Goal: Transaction & Acquisition: Download file/media

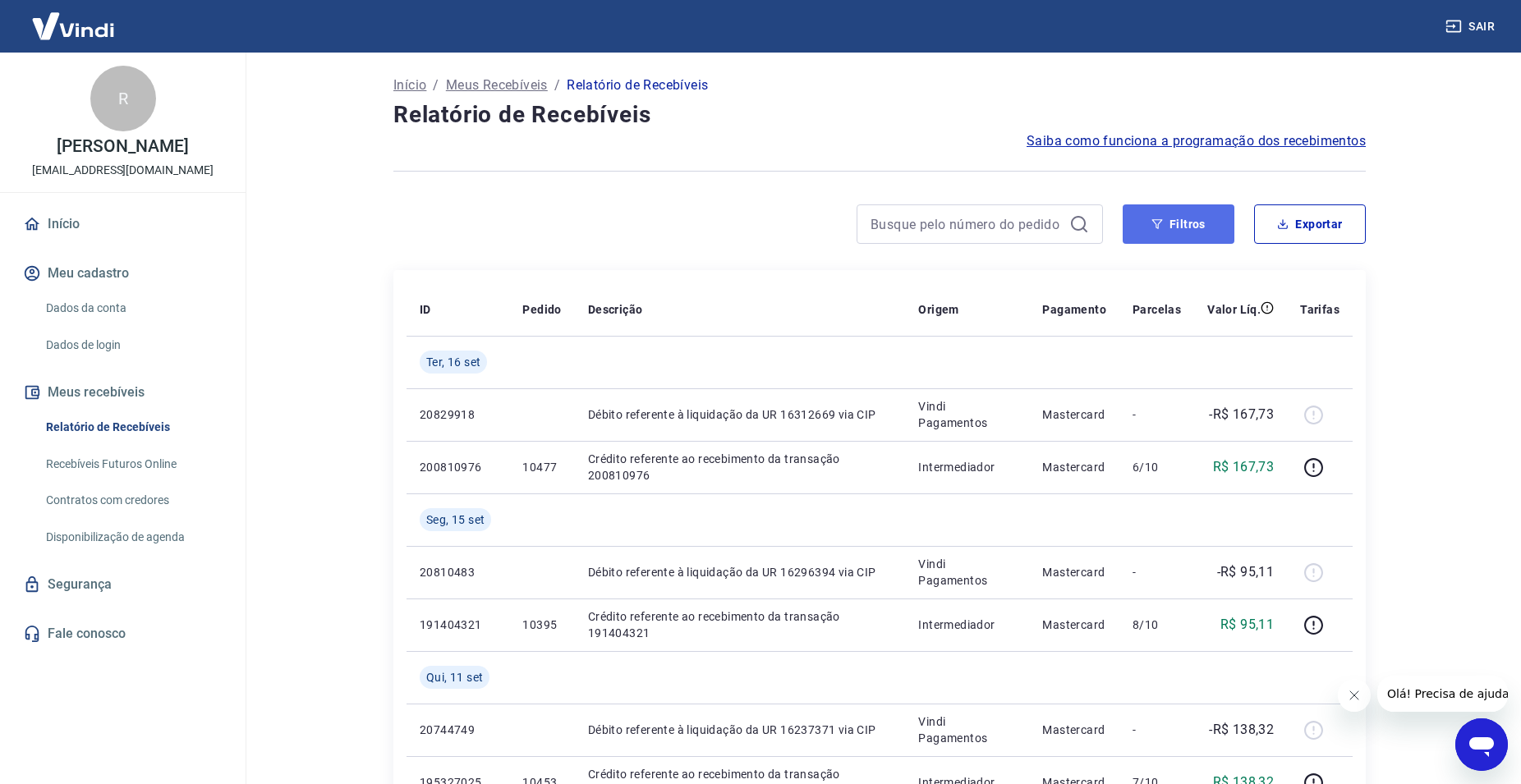
click at [1159, 230] on button "Filtros" at bounding box center [1179, 225] width 112 height 40
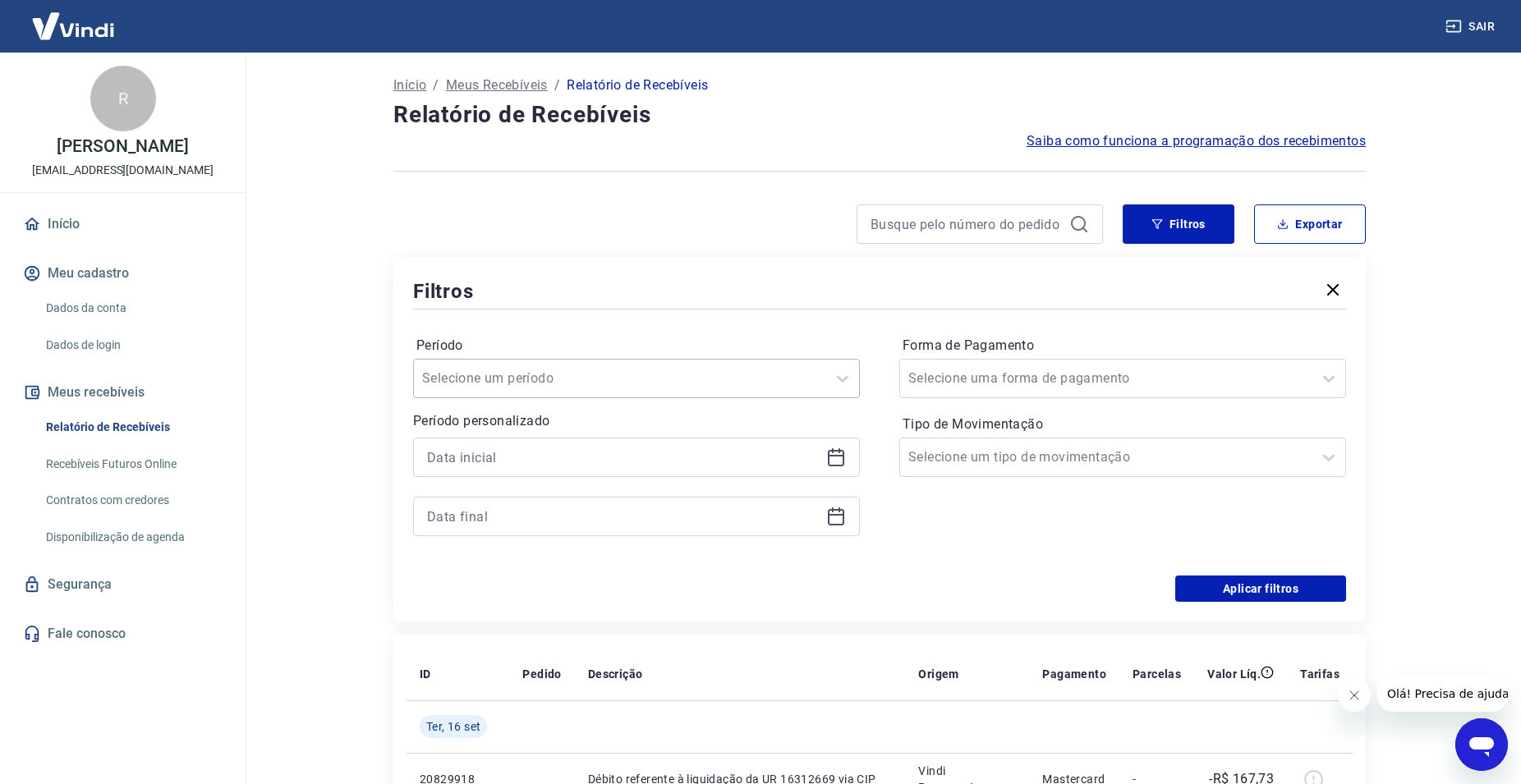
click at [614, 386] on div at bounding box center [621, 379] width 396 height 23
click at [532, 299] on div "Filtros" at bounding box center [880, 291] width 933 height 28
click at [522, 477] on div at bounding box center [636, 487] width 447 height 99
click at [541, 464] on input at bounding box center [623, 457] width 393 height 25
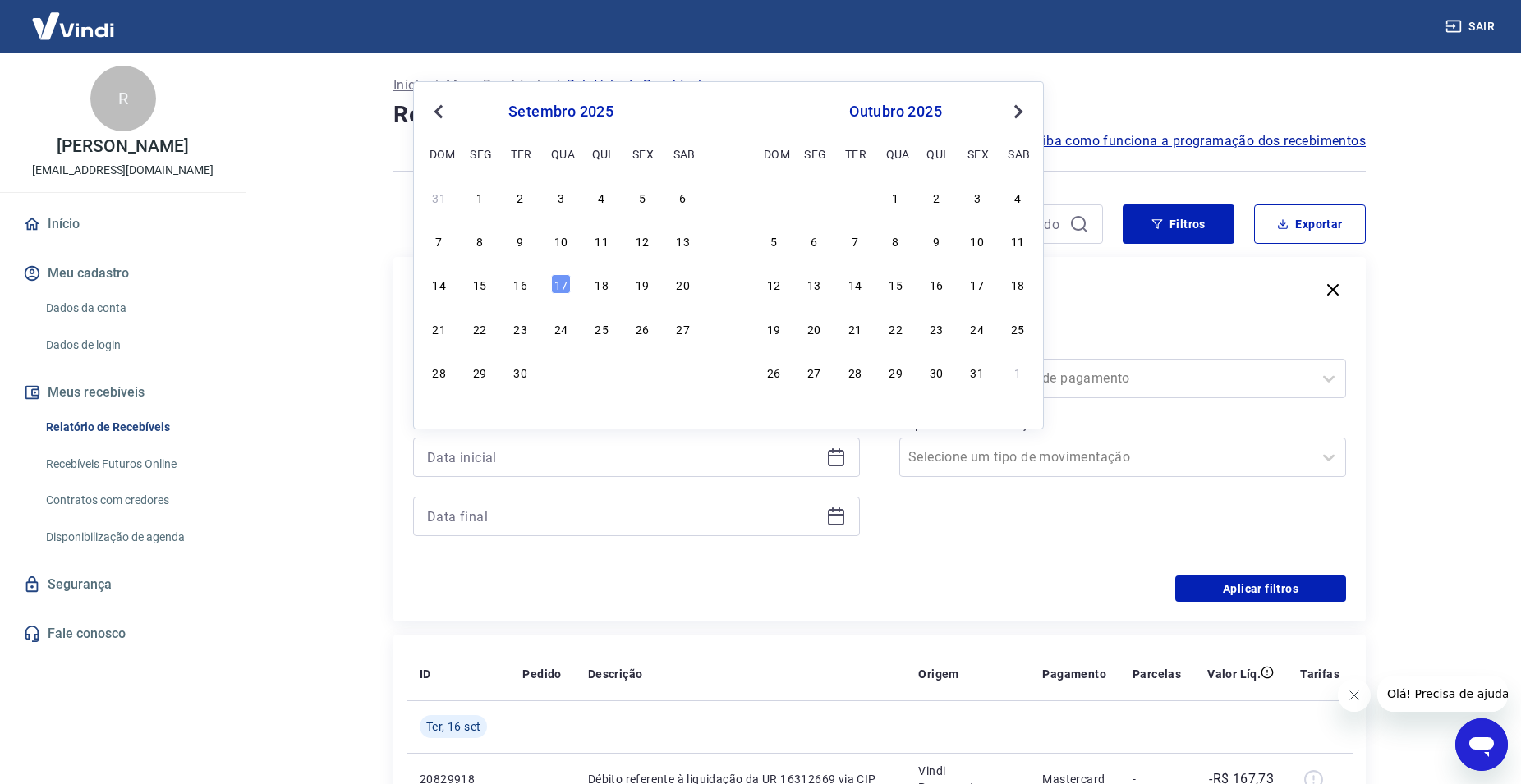
drag, startPoint x: 523, startPoint y: 202, endPoint x: 536, endPoint y: 351, distance: 149.6
click at [522, 202] on div "2" at bounding box center [521, 197] width 20 height 20
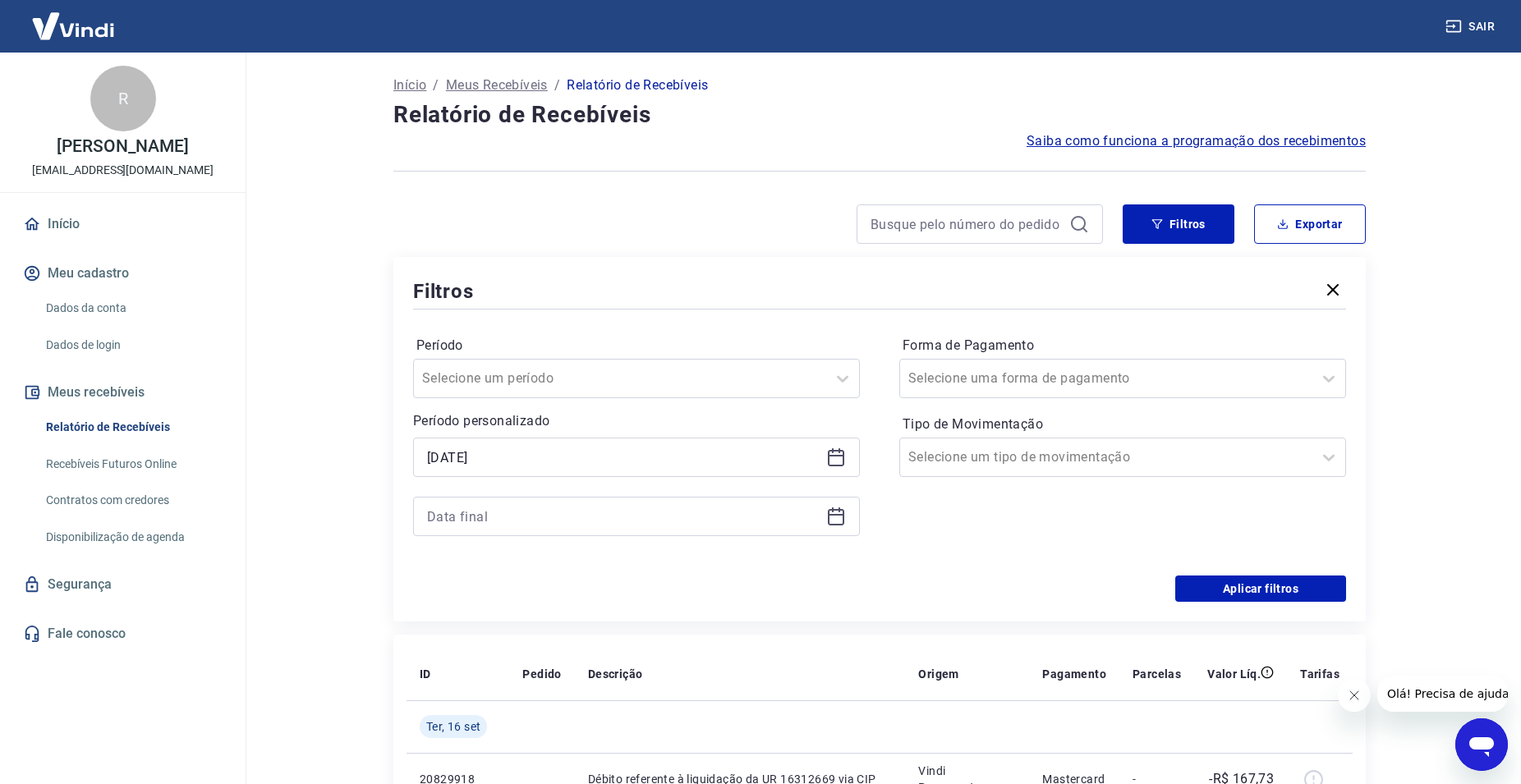
type input "02/09/2025"
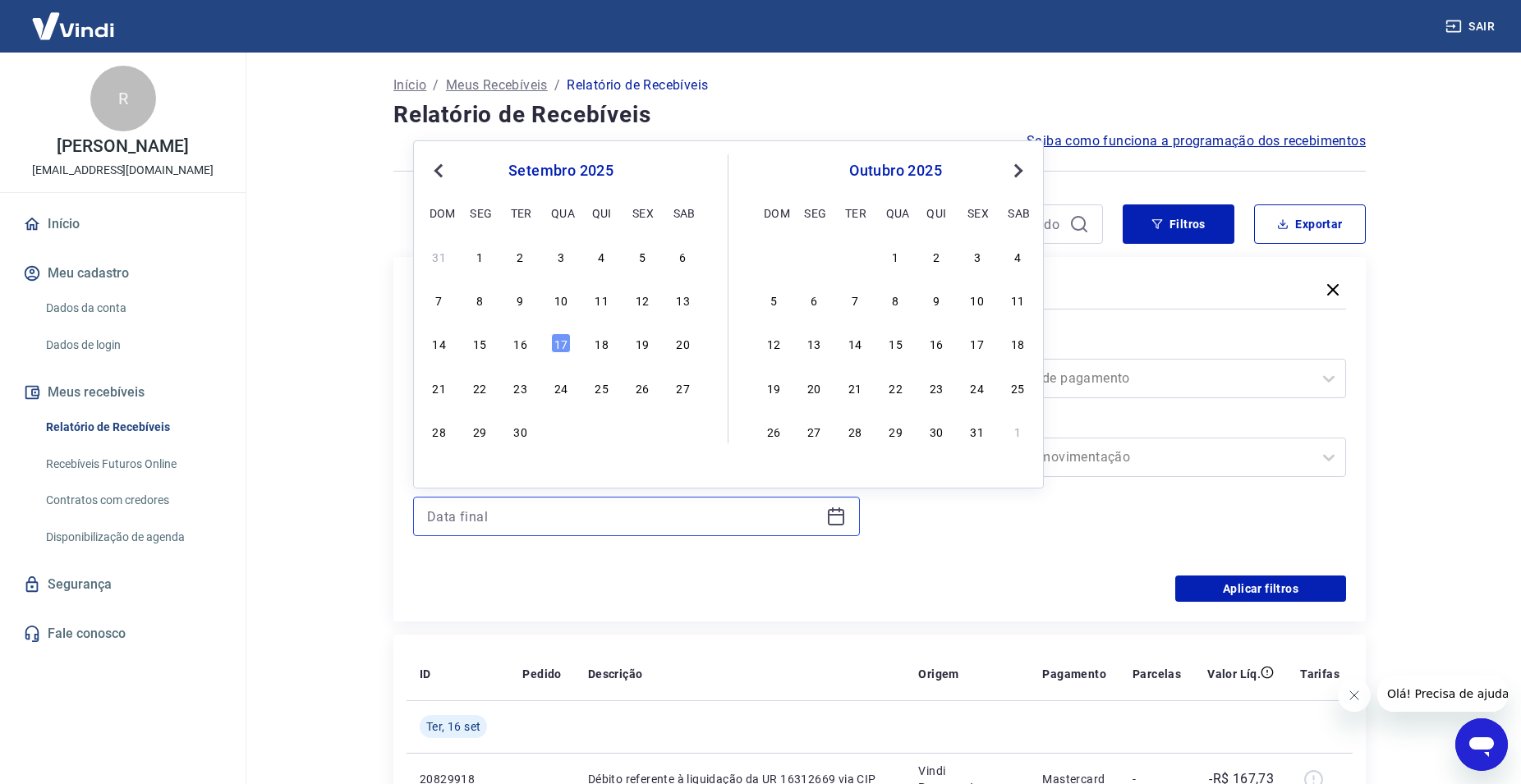
click at [527, 506] on input at bounding box center [623, 516] width 393 height 25
click at [560, 345] on div "17" at bounding box center [560, 343] width 20 height 20
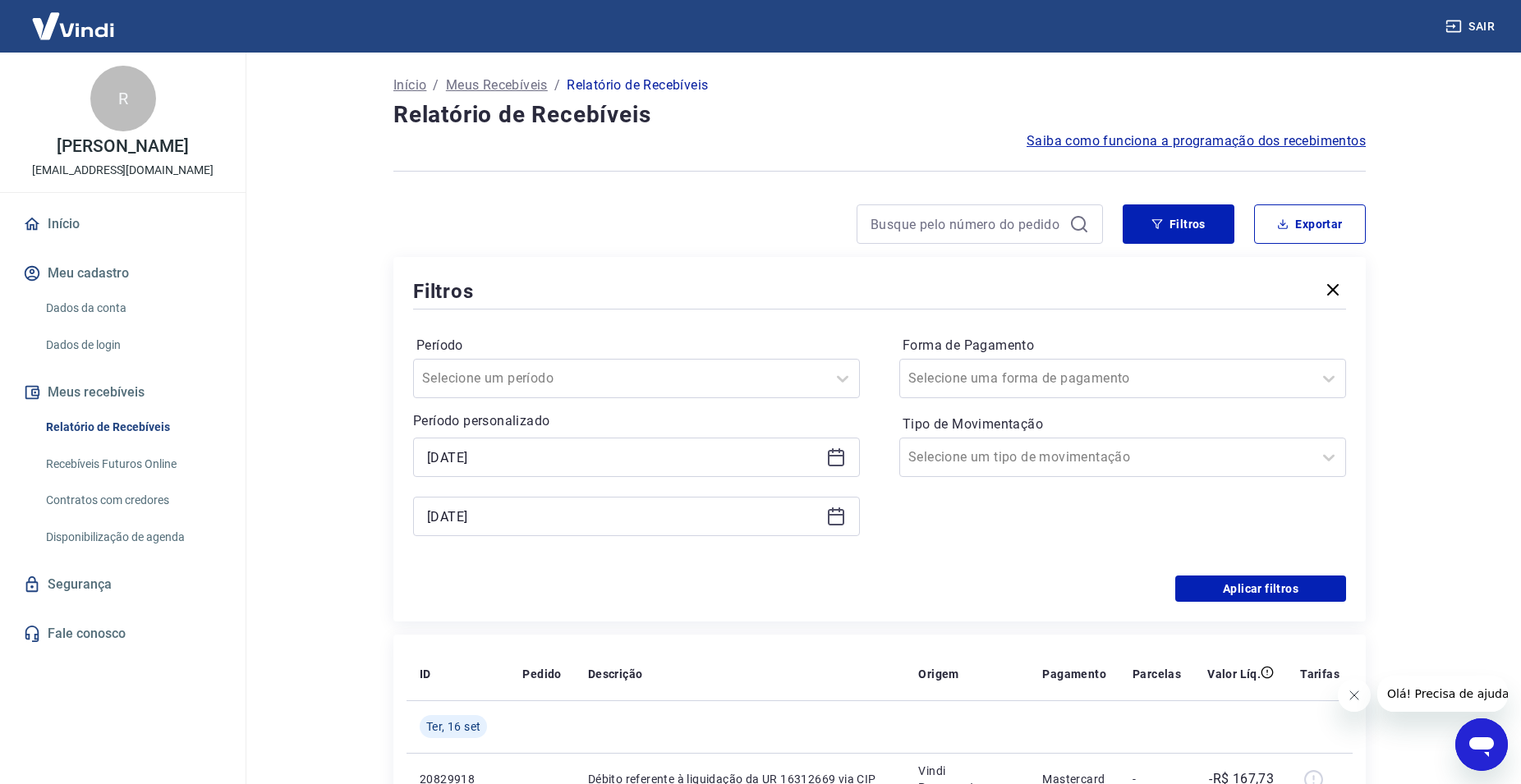
type input "17/09/2025"
click at [1170, 395] on div "Selecione uma forma de pagamento" at bounding box center [1122, 379] width 447 height 40
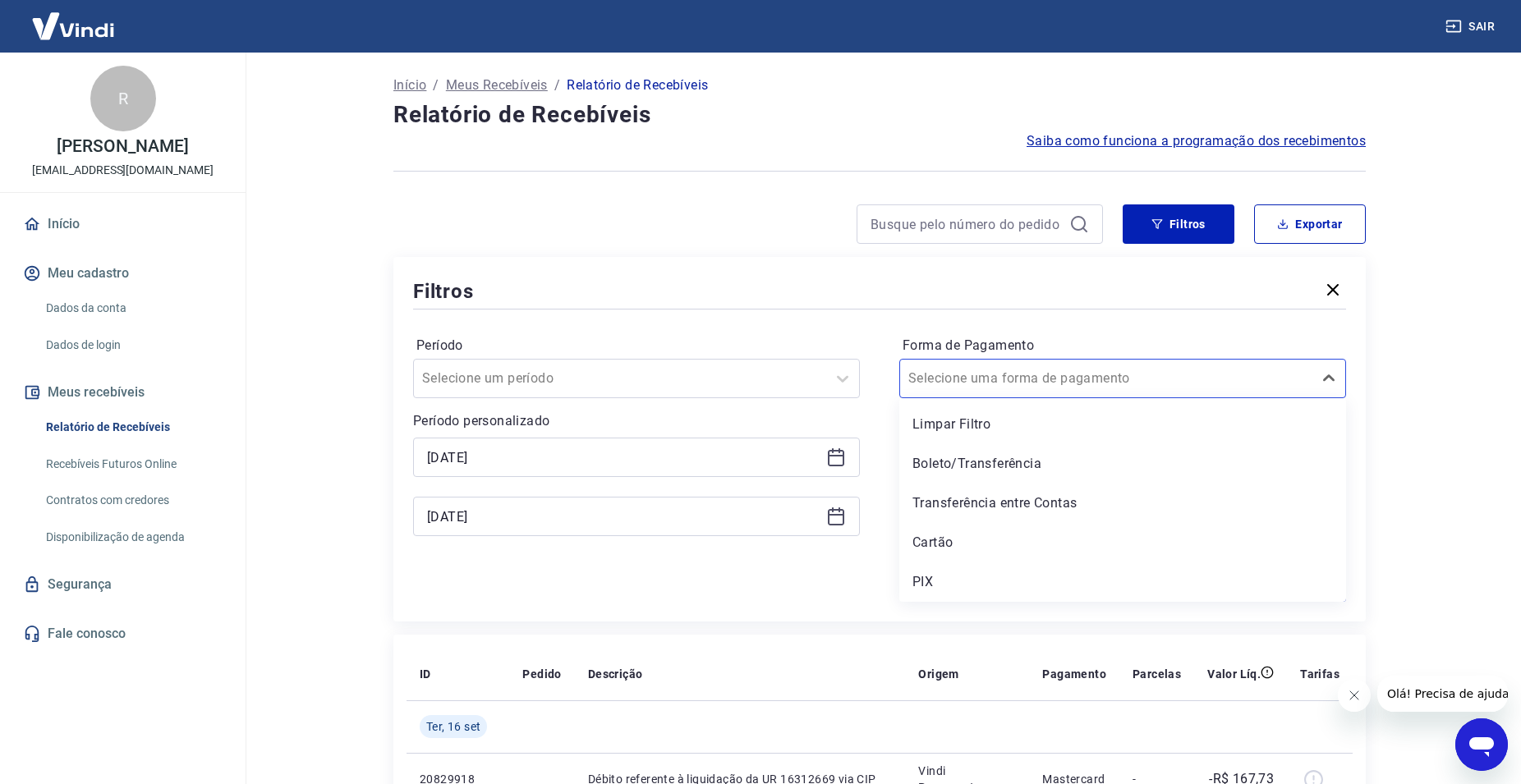
click at [1521, 358] on main "Início / Meus Recebíveis / Relatório de Recebíveis Relatório de Recebíveis Saib…" at bounding box center [880, 418] width 1283 height 732
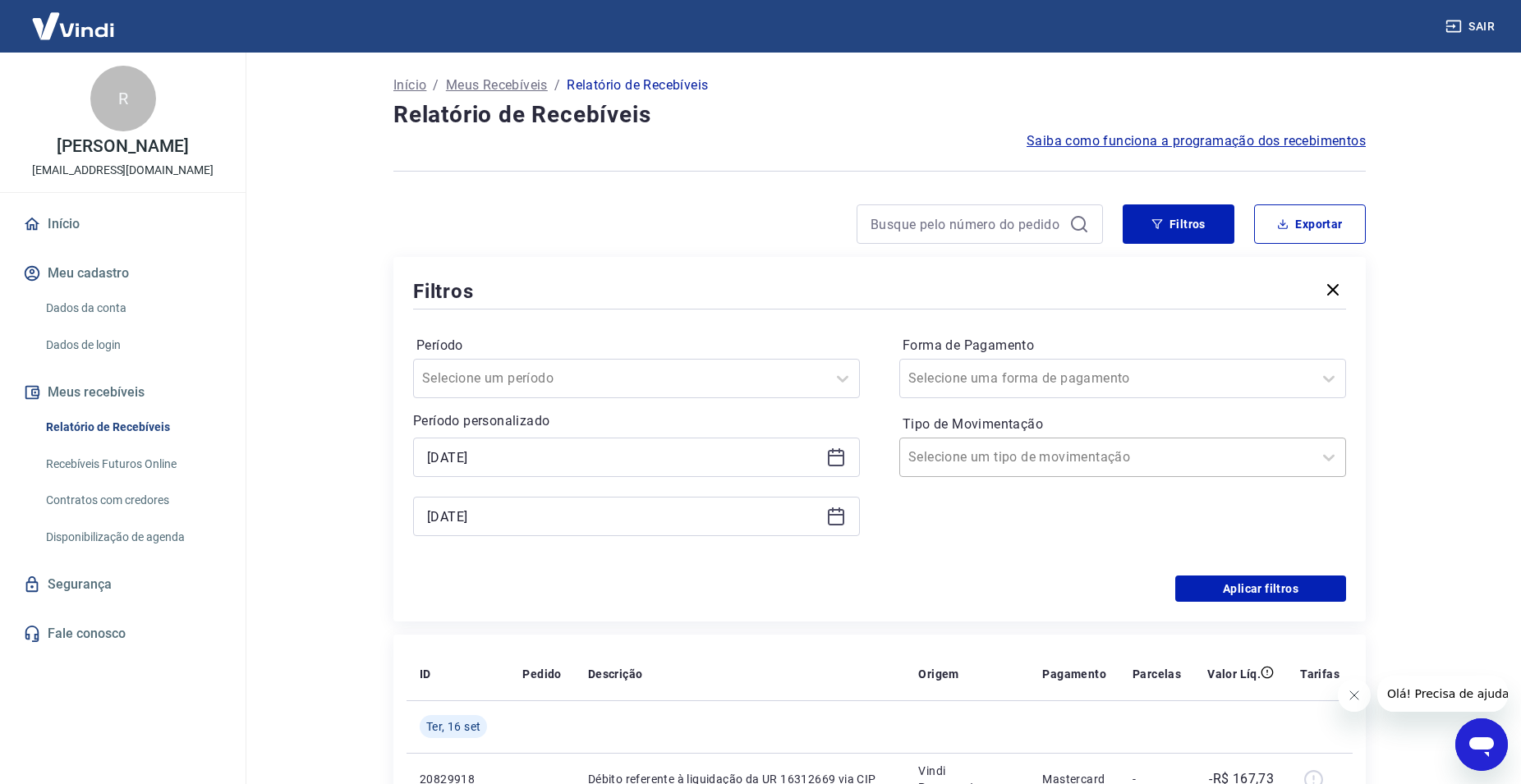
click at [1270, 458] on div at bounding box center [1107, 457] width 396 height 23
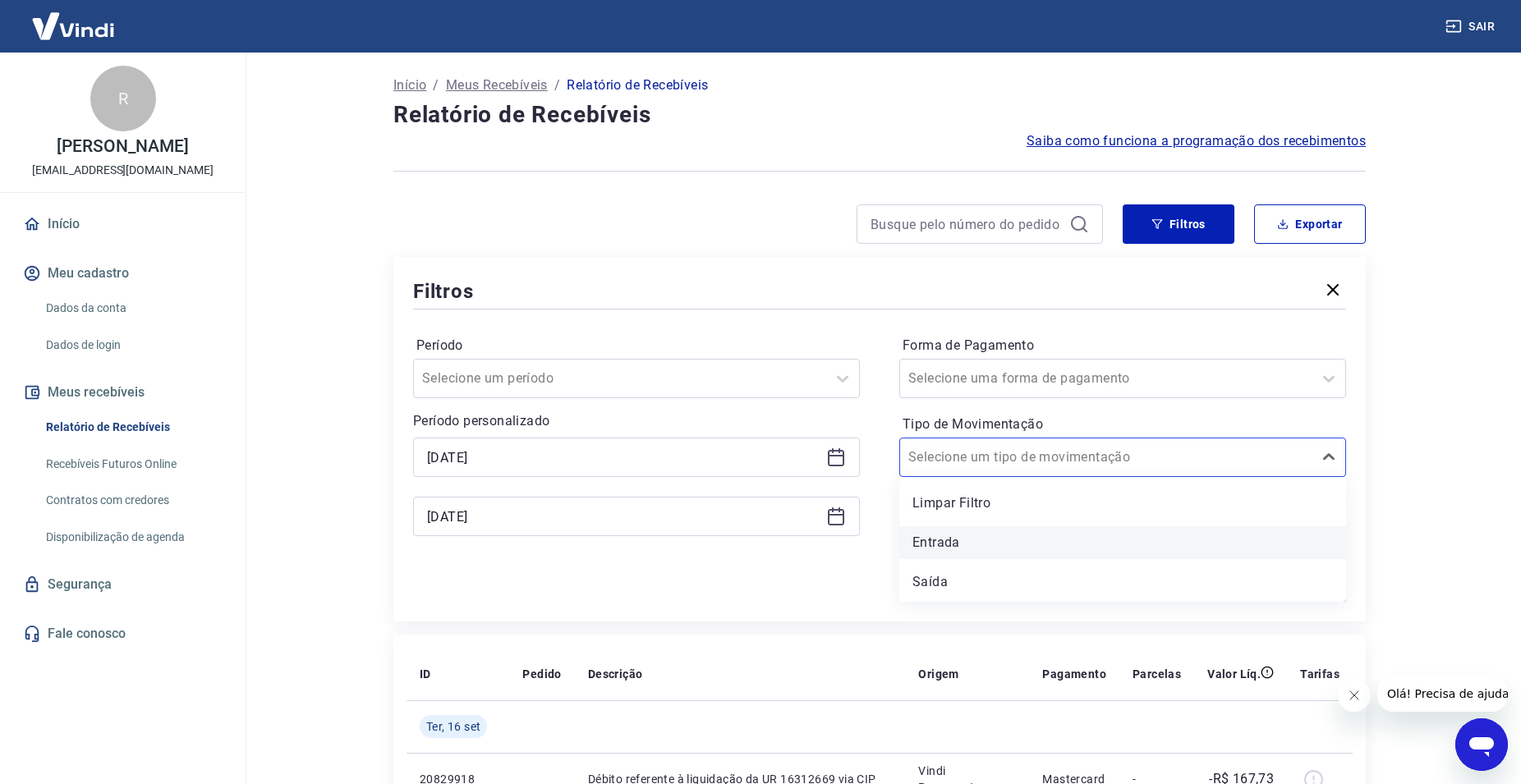
click at [961, 549] on div "Entrada" at bounding box center [1122, 543] width 447 height 33
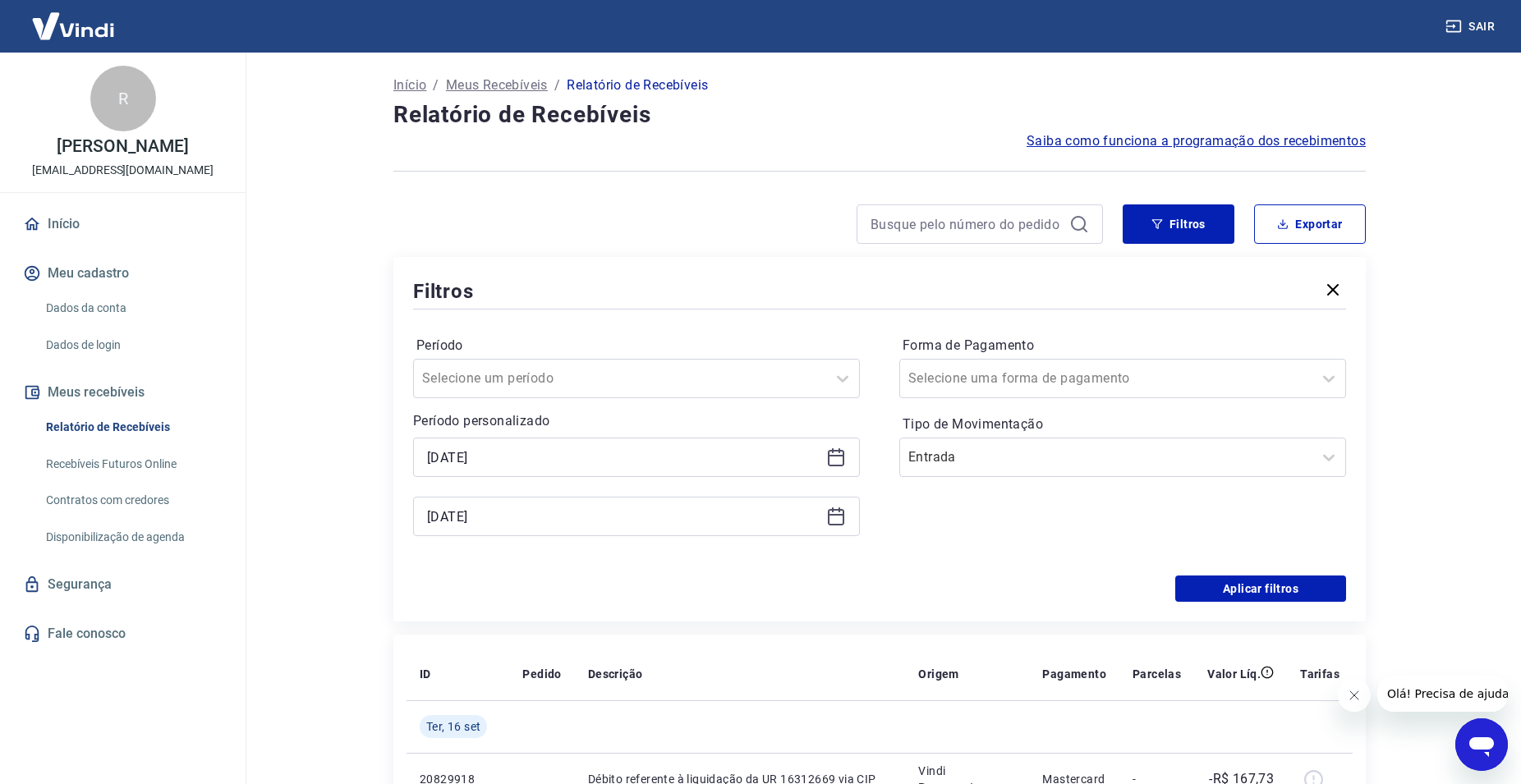
click at [1278, 567] on div "Período Selecione um período Período personalizado Selected date: terça-feira, …" at bounding box center [880, 444] width 933 height 262
click at [1279, 579] on button "Aplicar filtros" at bounding box center [1261, 589] width 171 height 27
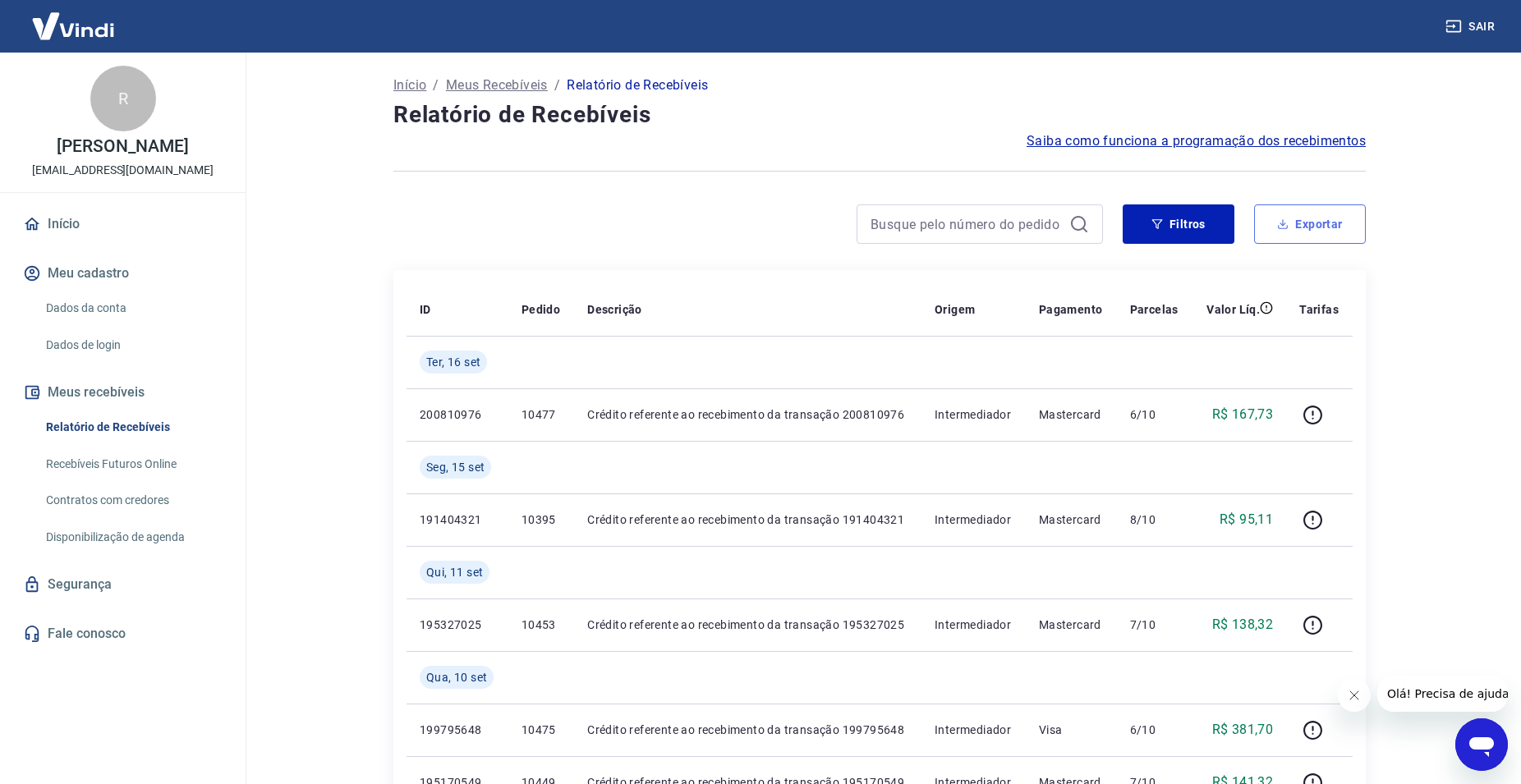
click at [1305, 216] on button "Exportar" at bounding box center [1310, 225] width 112 height 40
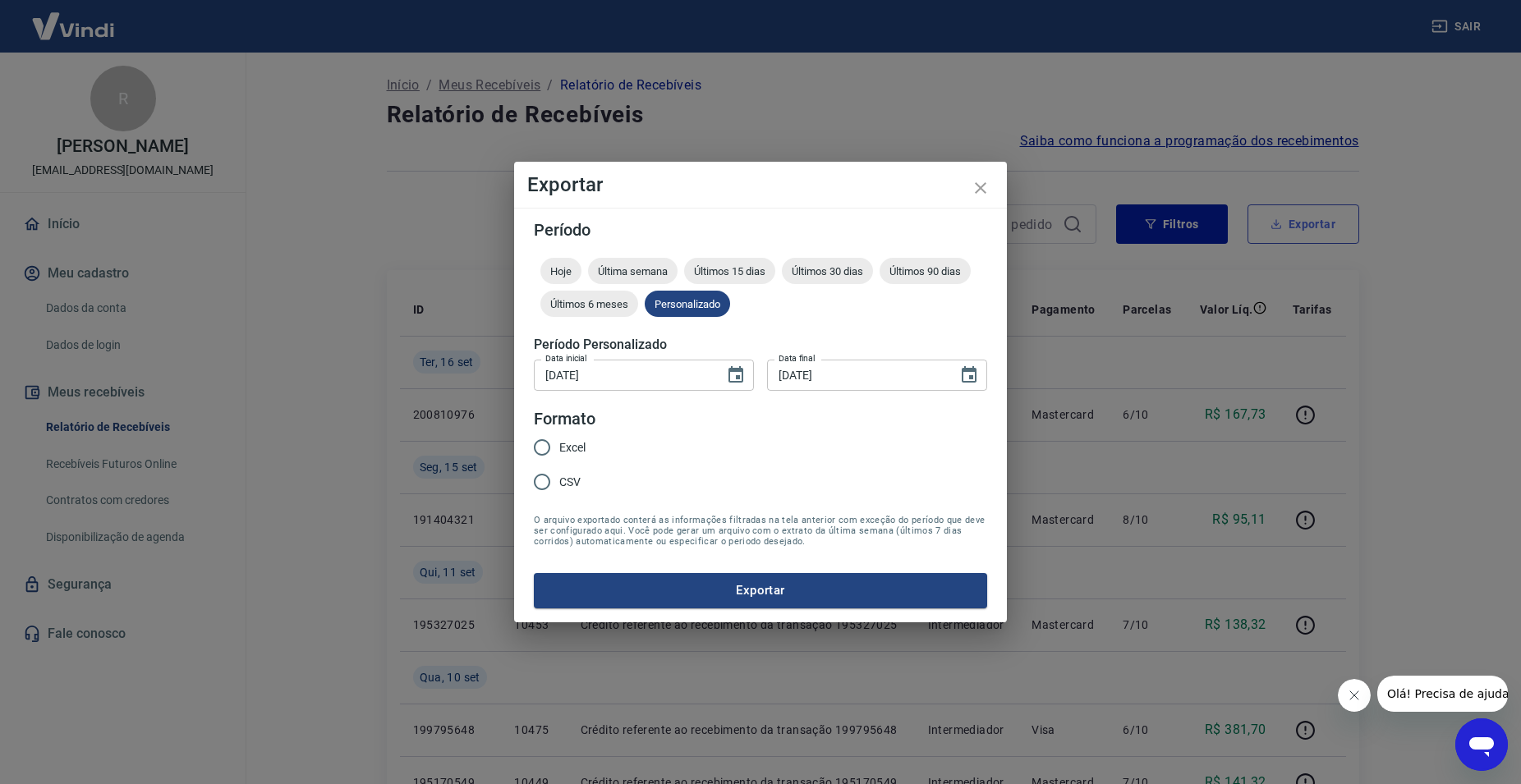
type input "02/09/2025"
type input "17/09/2025"
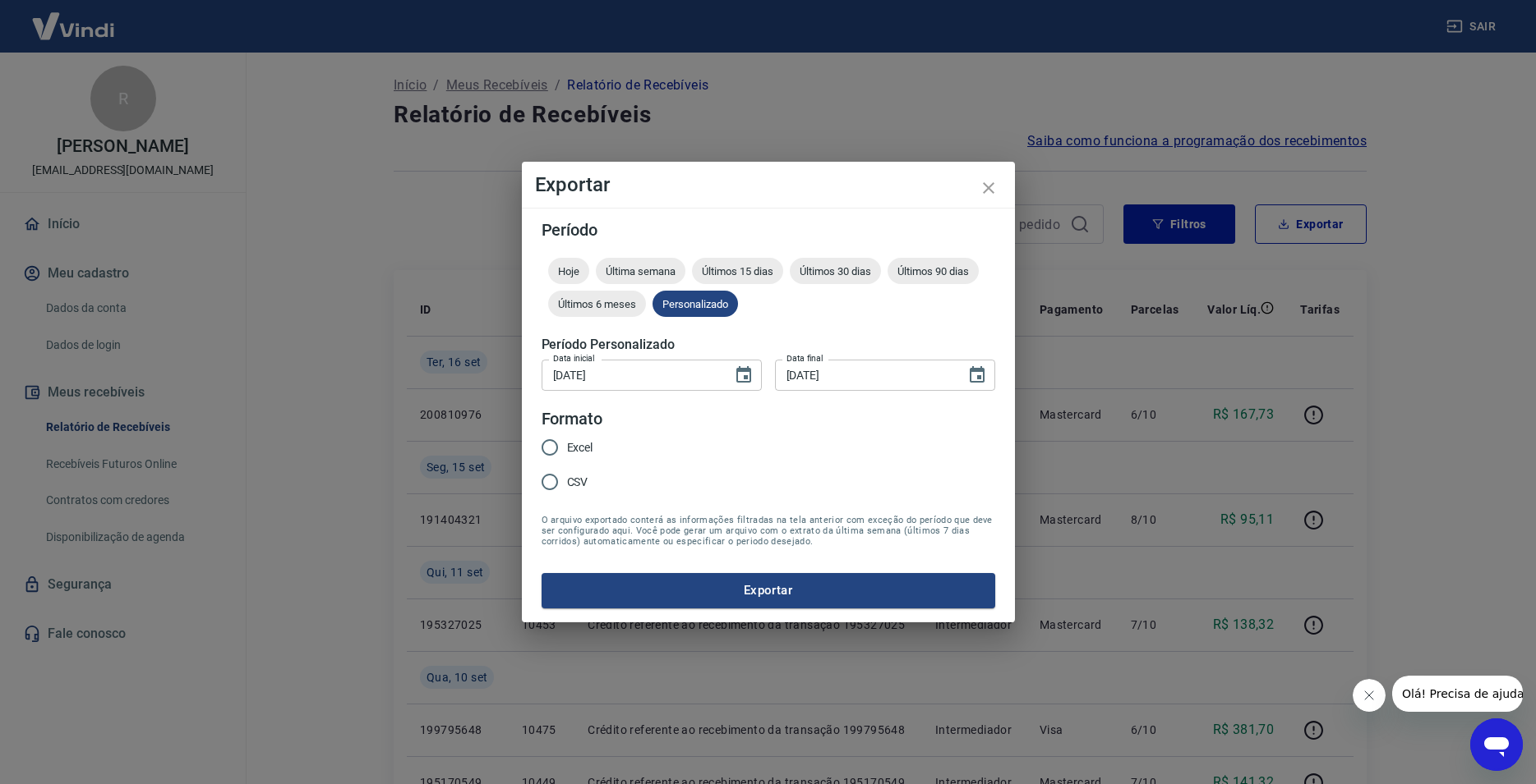
click at [587, 447] on span "Excel" at bounding box center [580, 448] width 27 height 17
click at [567, 447] on input "Excel" at bounding box center [549, 448] width 34 height 34
radio input "true"
click at [872, 592] on button "Exportar" at bounding box center [768, 590] width 454 height 34
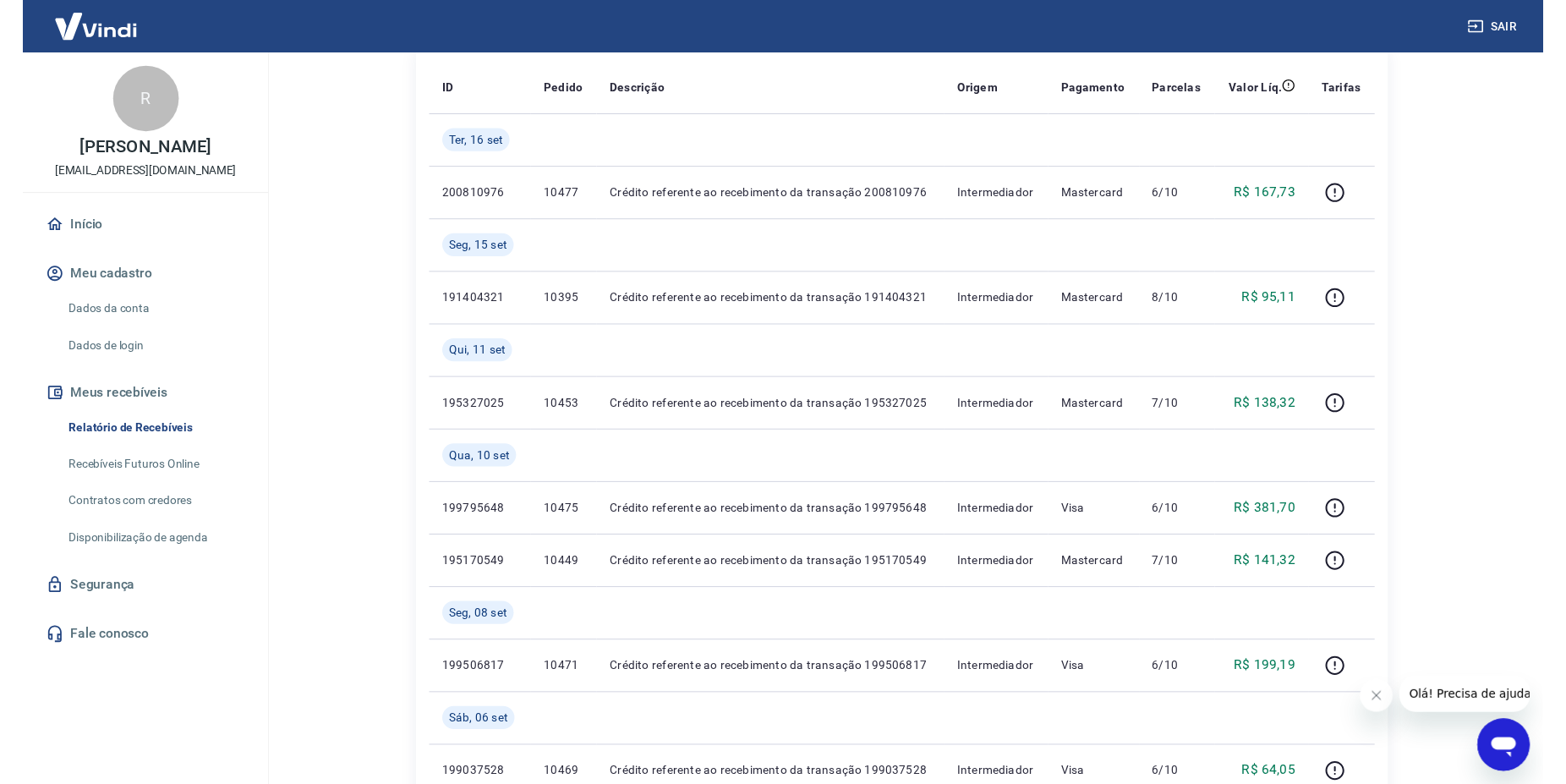
scroll to position [114, 0]
